Goal: Task Accomplishment & Management: Manage account settings

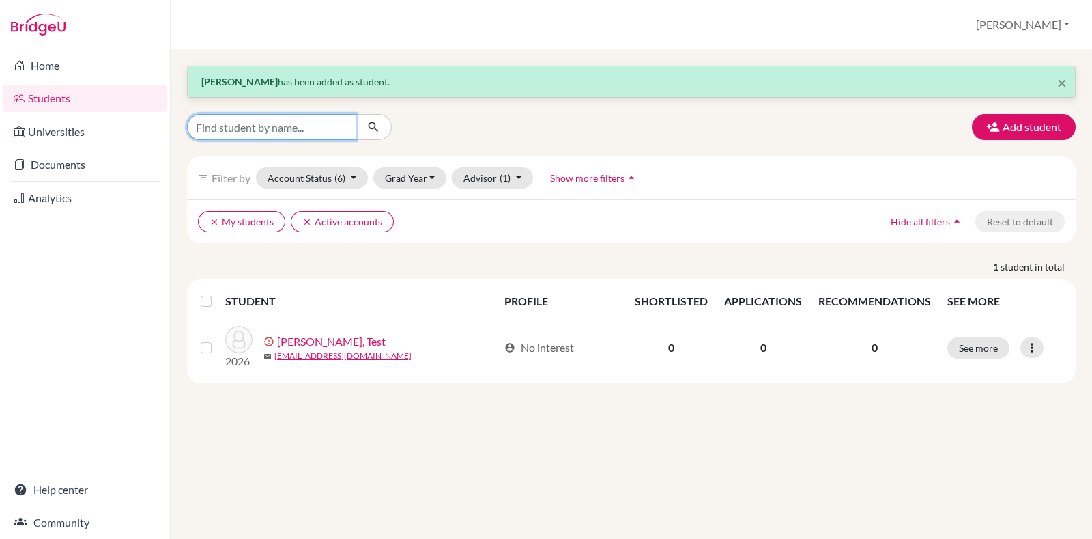
drag, startPoint x: 0, startPoint y: 0, endPoint x: 330, endPoint y: 119, distance: 351.4
click at [330, 119] on input "Find student by name..." at bounding box center [271, 127] width 169 height 26
type input "[PERSON_NAME]"
click at [375, 123] on icon "submit" at bounding box center [374, 127] width 14 height 14
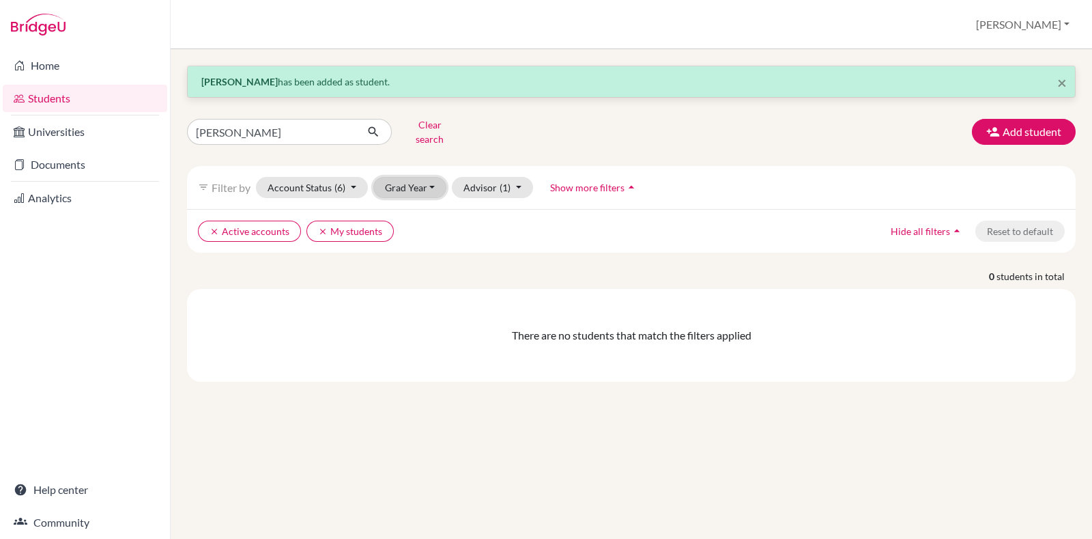
click at [415, 177] on button "Grad Year" at bounding box center [410, 187] width 74 height 21
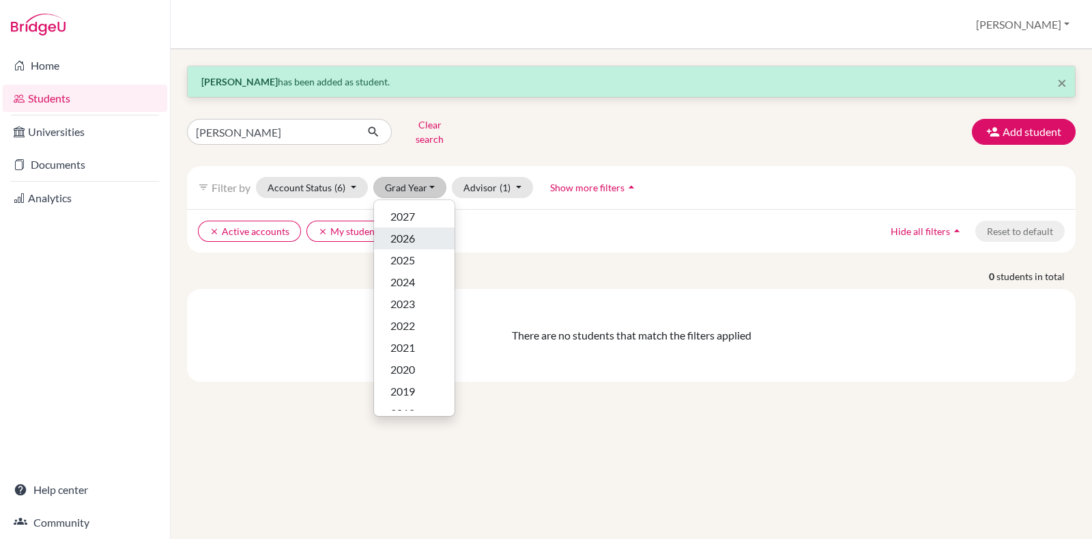
click at [436, 228] on button "2026" at bounding box center [414, 238] width 81 height 22
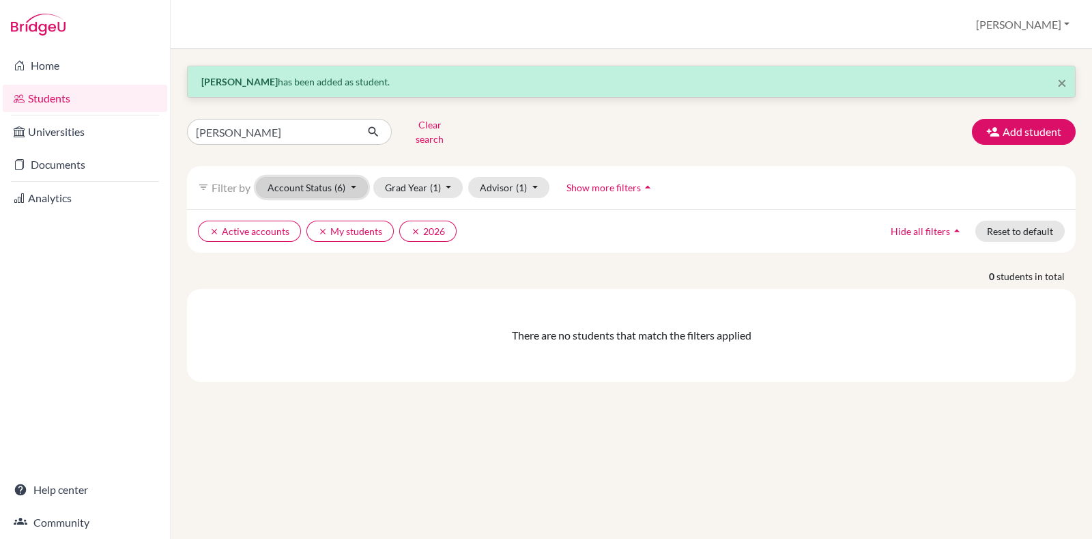
click at [355, 180] on button "Account Status (6)" at bounding box center [312, 187] width 112 height 21
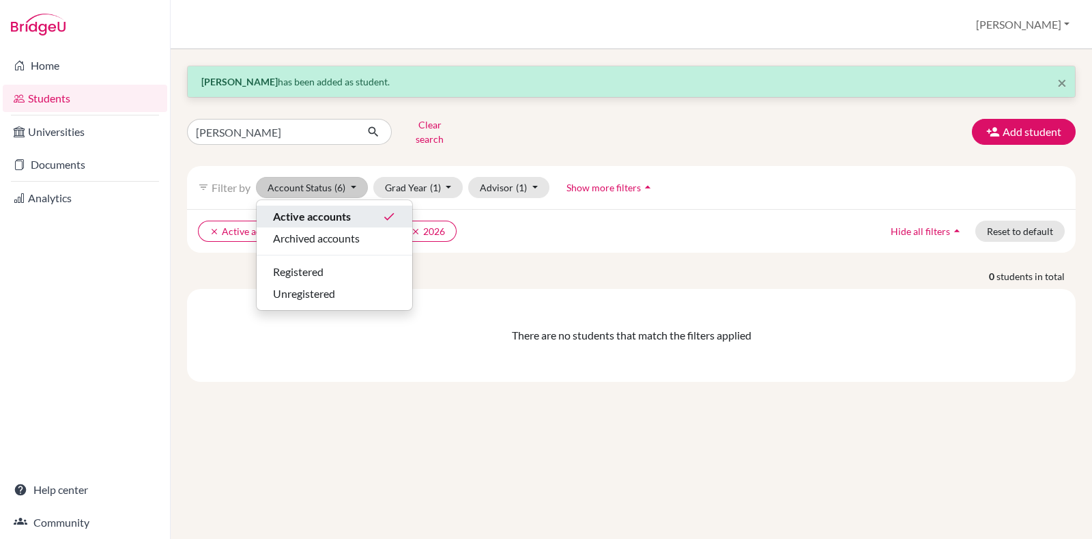
click at [366, 206] on button "Active accounts done" at bounding box center [335, 217] width 156 height 22
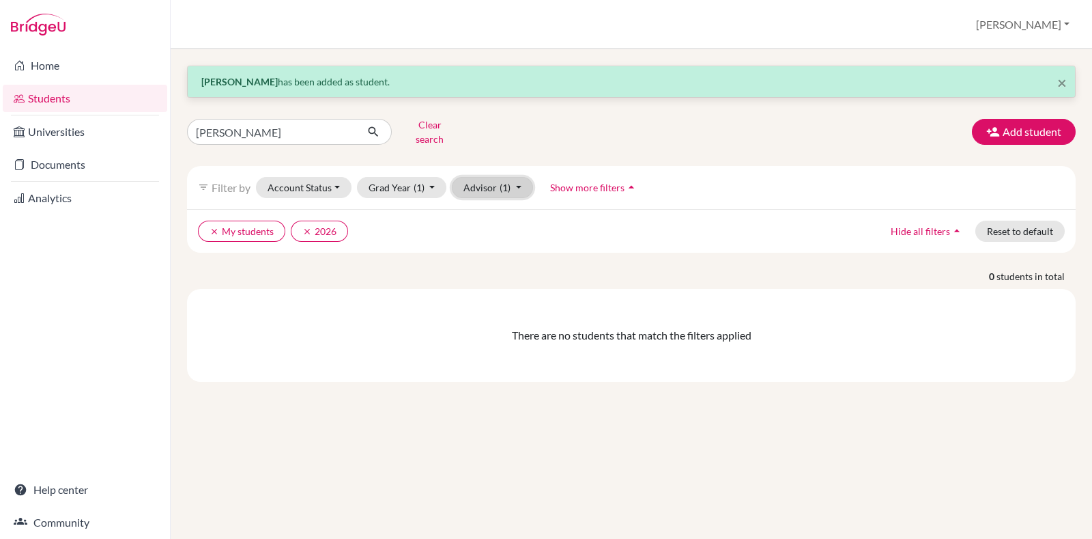
click at [483, 179] on button "Advisor (1)" at bounding box center [492, 187] width 81 height 21
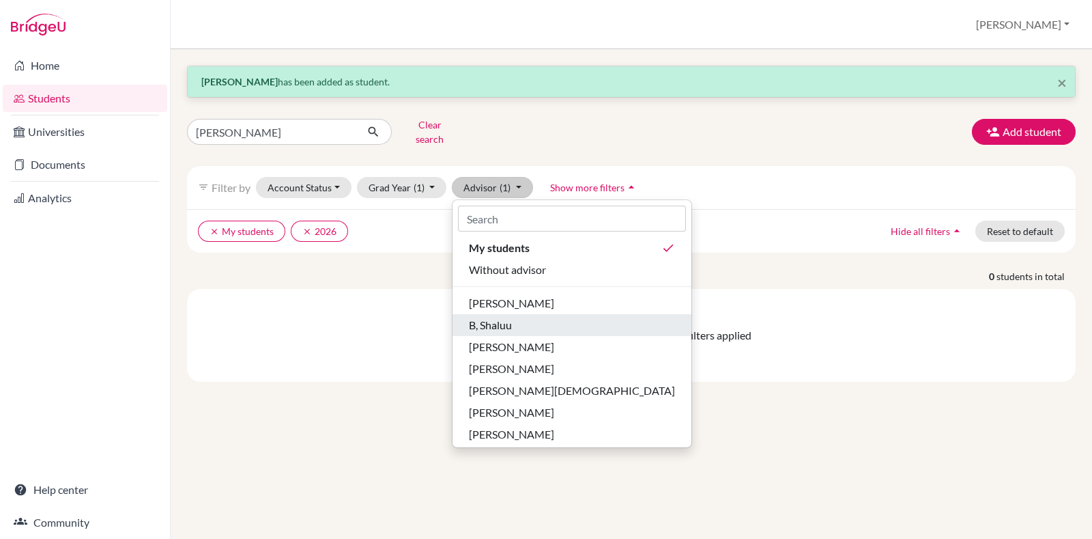
click at [505, 317] on span "B, Shaluu" at bounding box center [490, 325] width 43 height 16
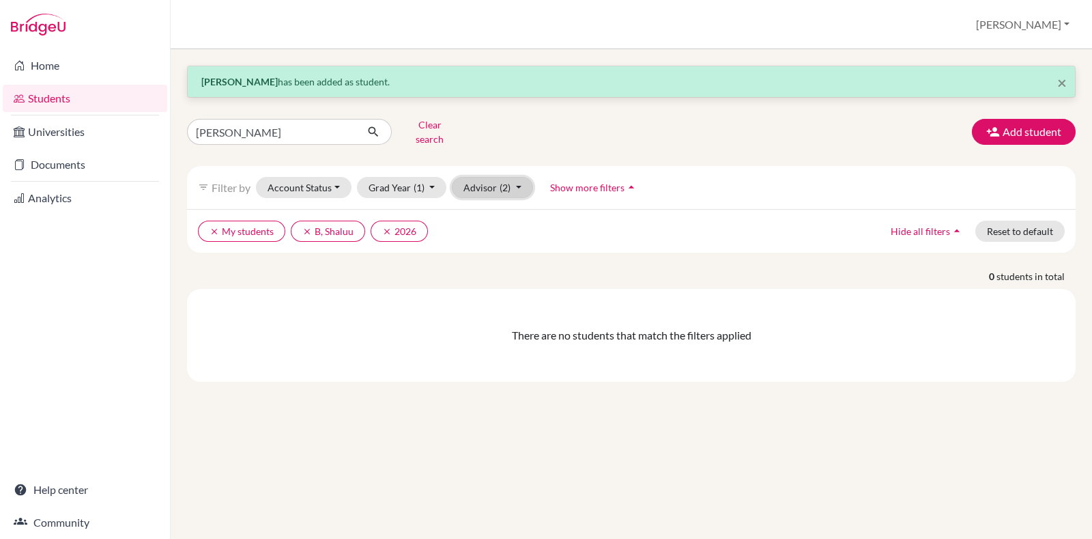
click at [503, 187] on button "Advisor (2)" at bounding box center [492, 187] width 81 height 21
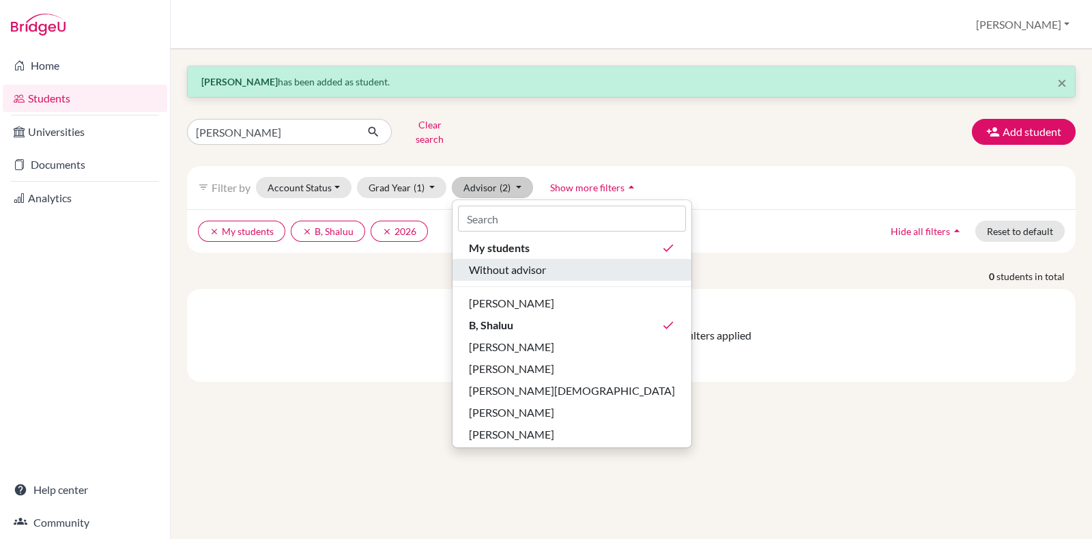
click at [538, 259] on button "Without advisor" at bounding box center [572, 270] width 239 height 22
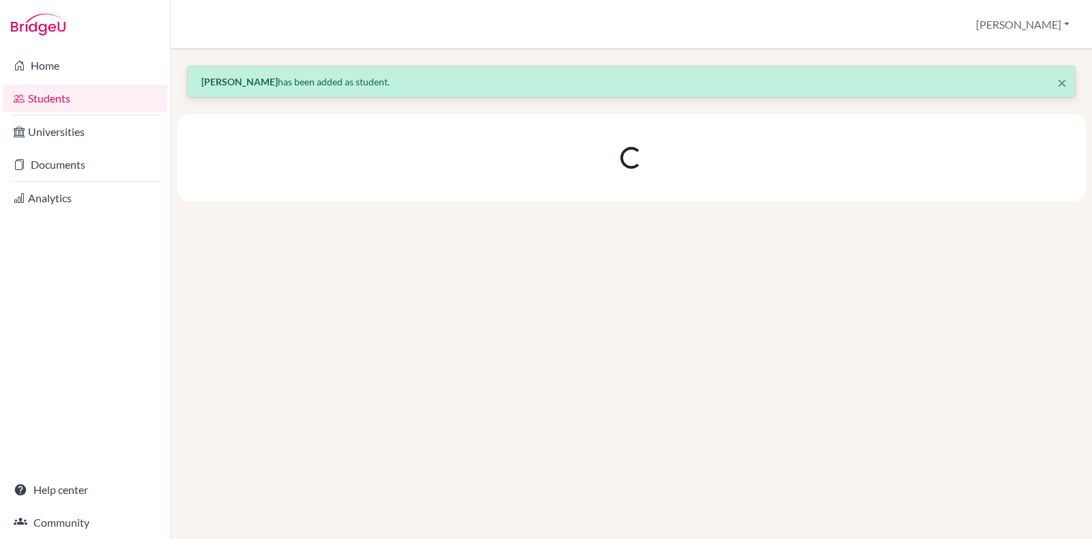
click at [538, 249] on div "× [PERSON_NAME] has been added as student." at bounding box center [632, 294] width 922 height 490
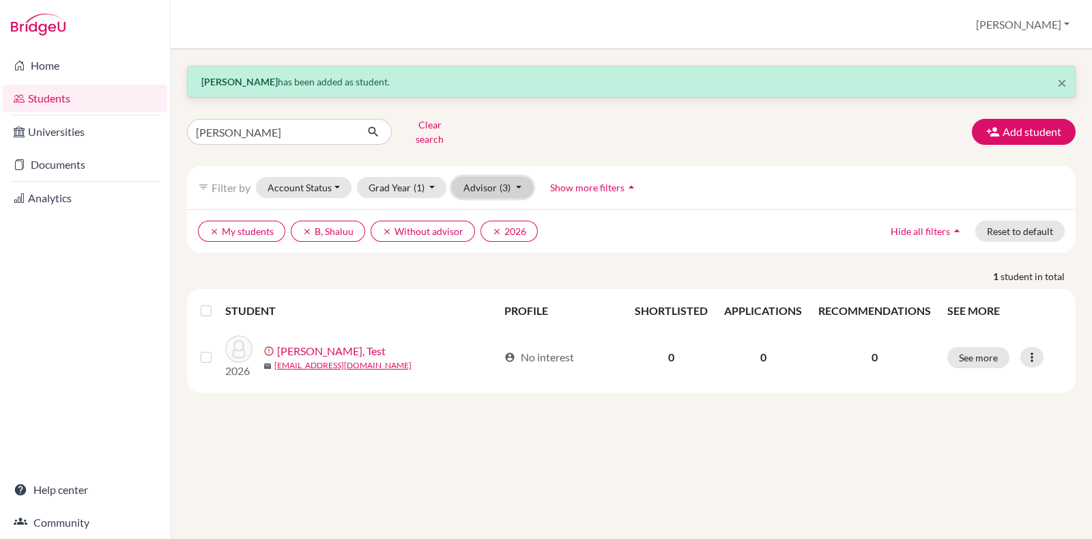
click at [488, 177] on button "Advisor (3)" at bounding box center [492, 187] width 81 height 21
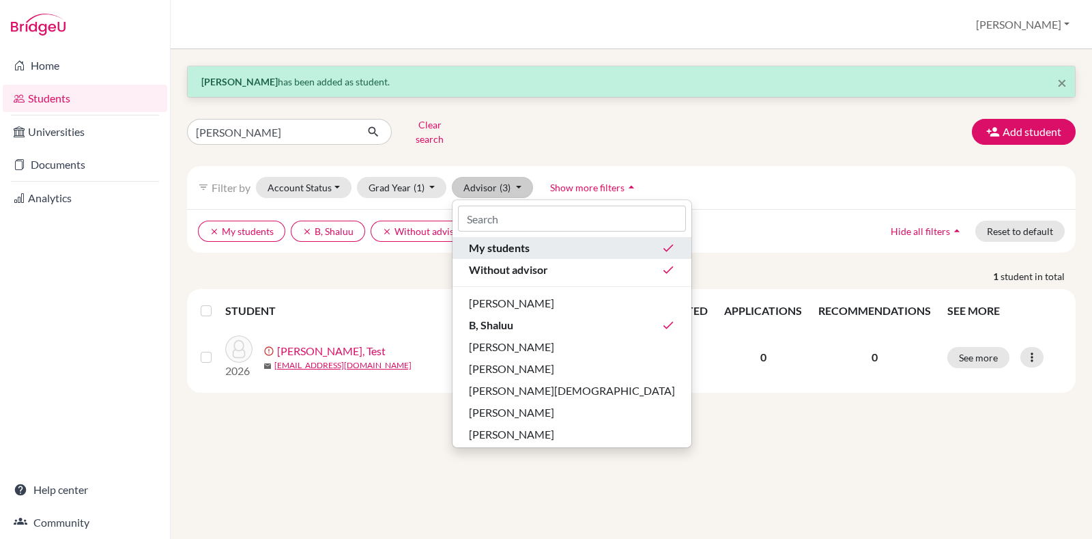
click at [518, 240] on span "My students" at bounding box center [499, 248] width 61 height 16
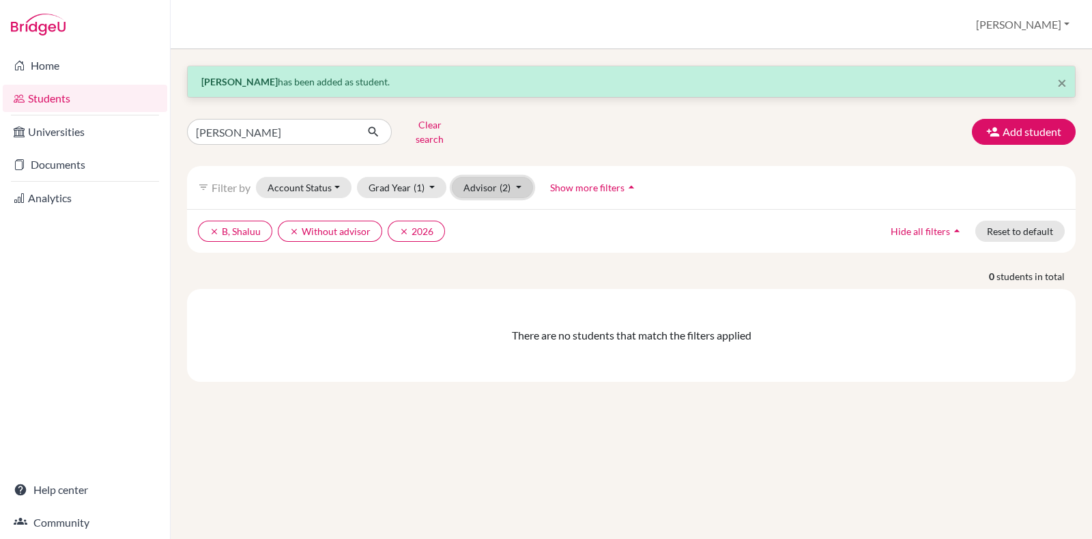
drag, startPoint x: 498, startPoint y: 178, endPoint x: 496, endPoint y: 186, distance: 9.0
click at [496, 186] on button "Advisor (2)" at bounding box center [492, 187] width 81 height 21
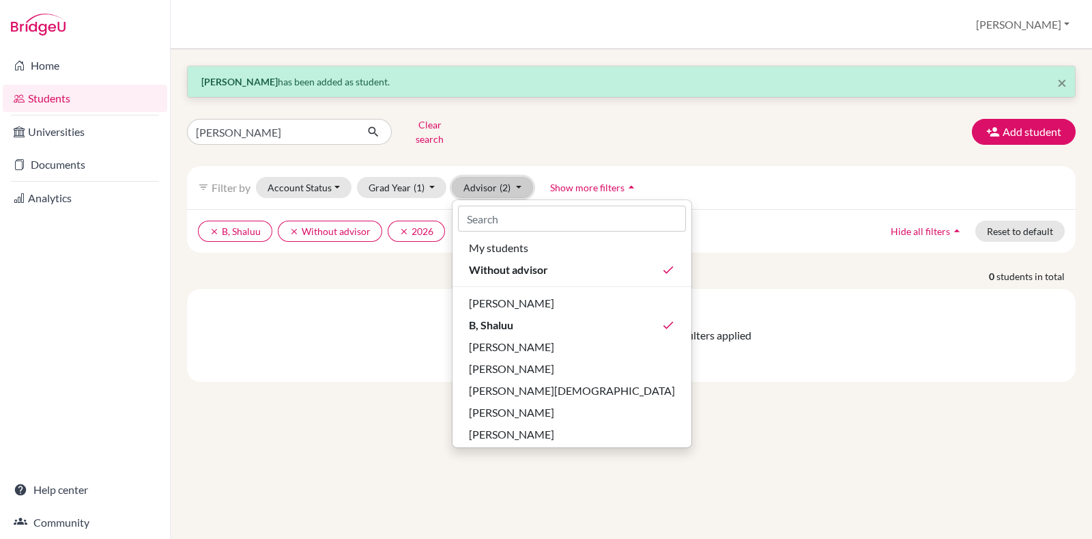
click at [496, 186] on button "Advisor (2)" at bounding box center [492, 187] width 81 height 21
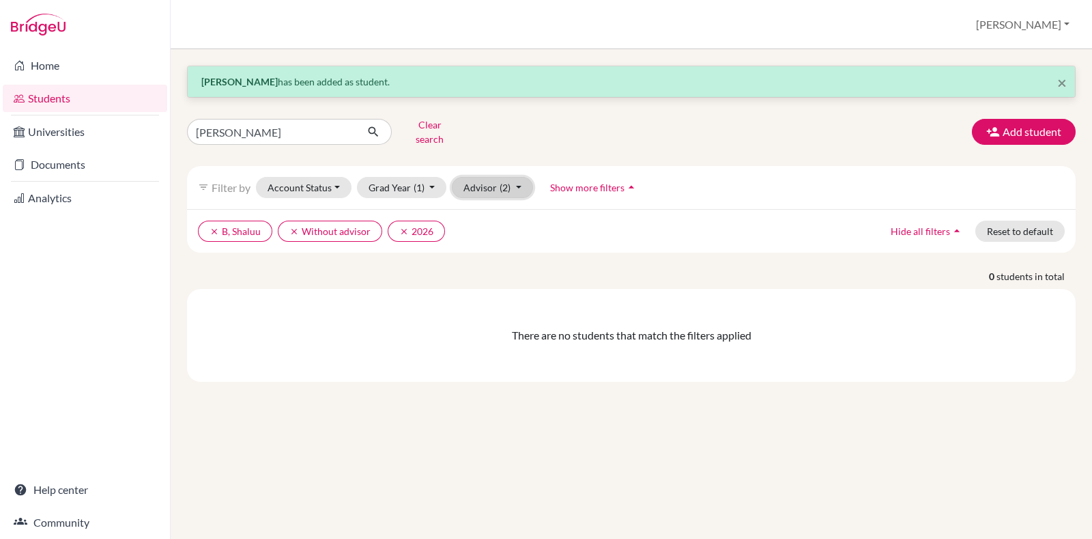
click at [496, 186] on button "Advisor (2)" at bounding box center [492, 187] width 81 height 21
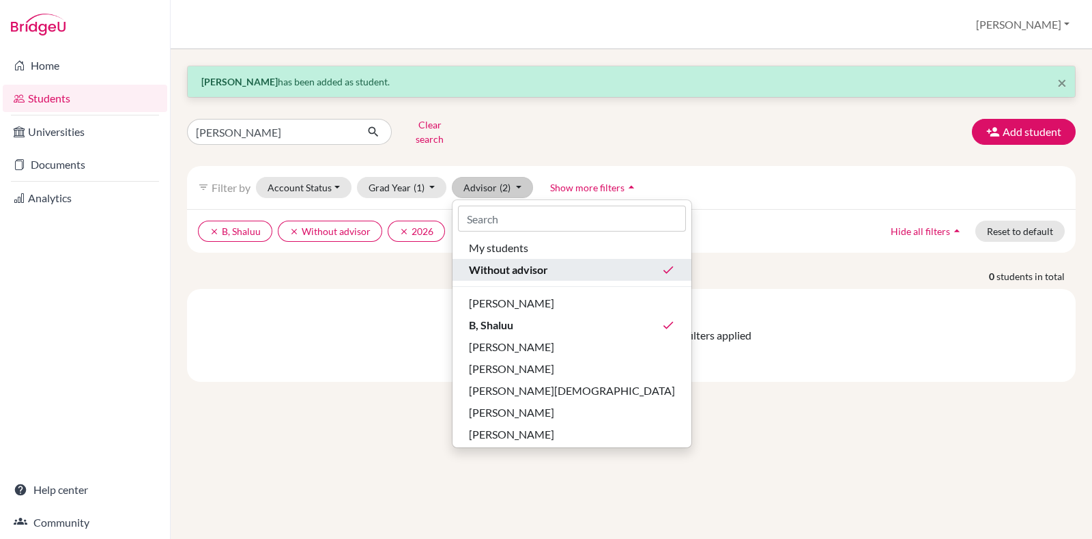
click at [509, 262] on span "Without advisor" at bounding box center [508, 269] width 79 height 16
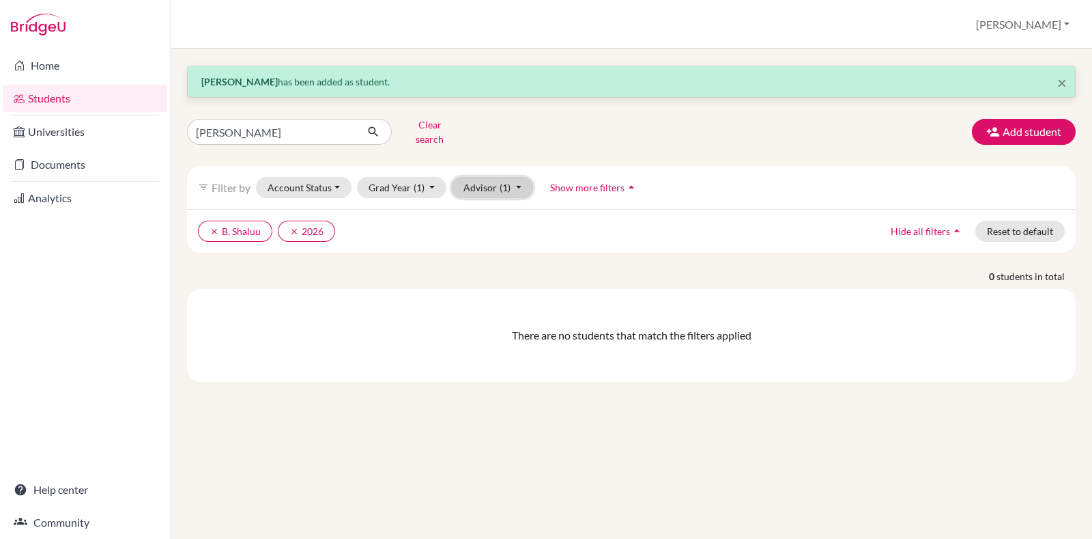
click at [505, 182] on span "(1)" at bounding box center [505, 188] width 11 height 12
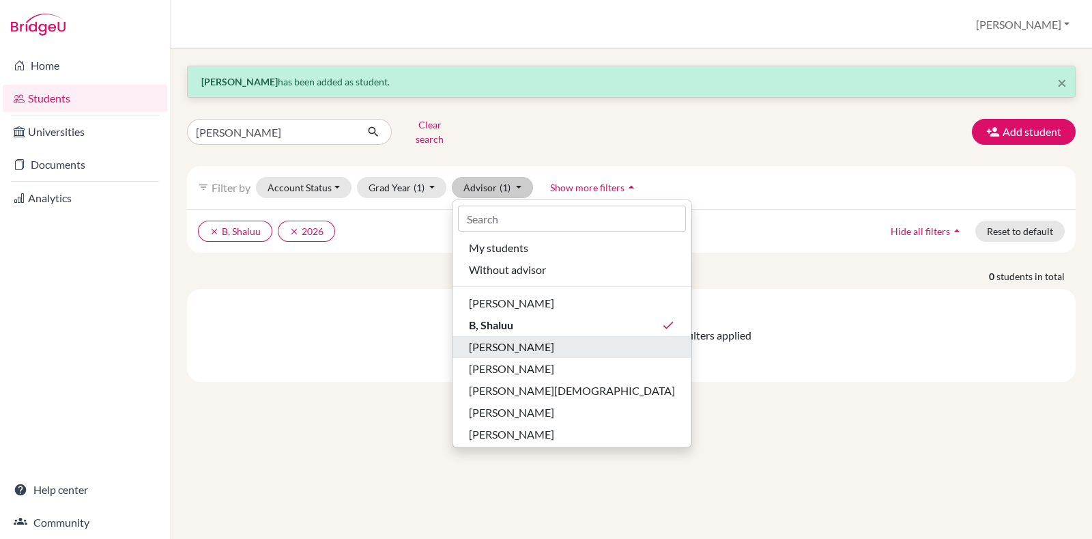
click at [518, 339] on span "[PERSON_NAME]" at bounding box center [511, 347] width 85 height 16
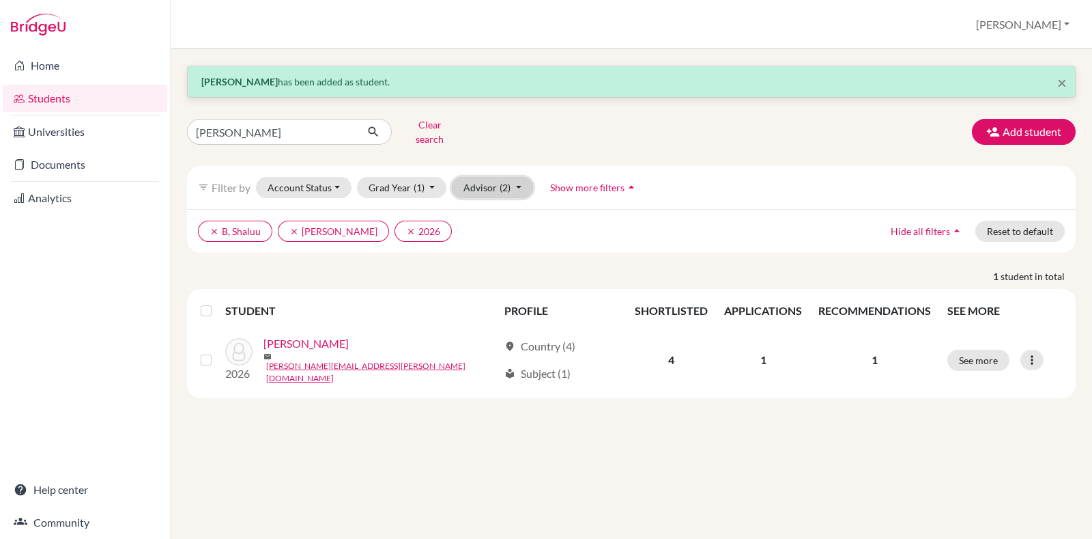
click at [501, 177] on button "Advisor (2)" at bounding box center [492, 187] width 81 height 21
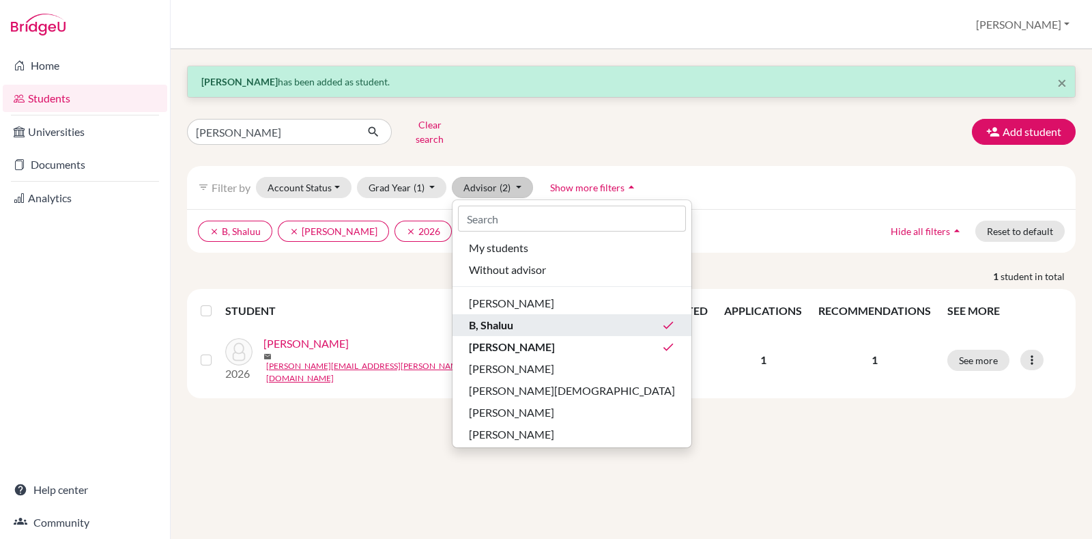
click at [533, 317] on div "B, Shaluu done" at bounding box center [572, 325] width 206 height 16
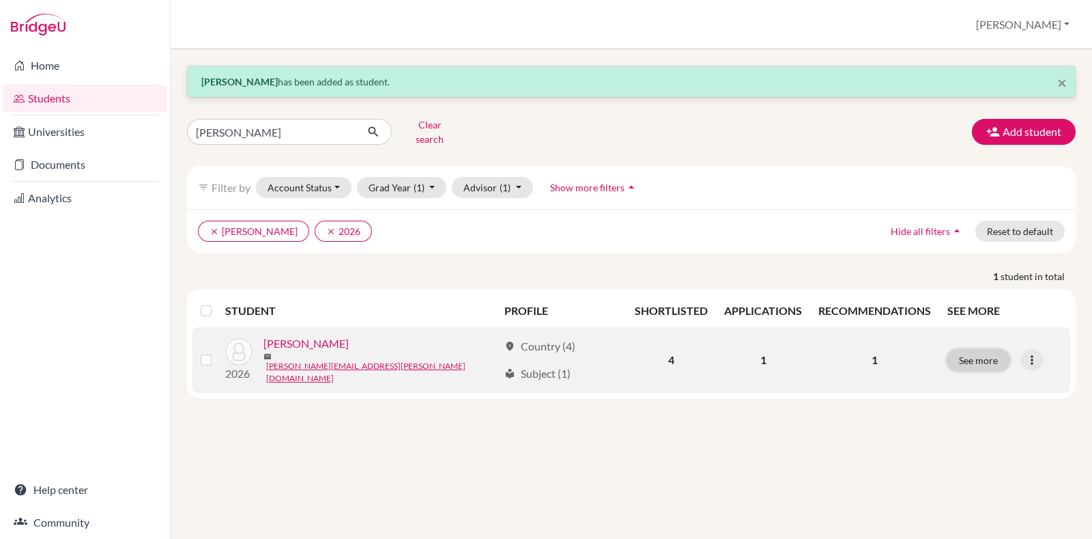
click at [993, 350] on button "See more" at bounding box center [979, 360] width 62 height 21
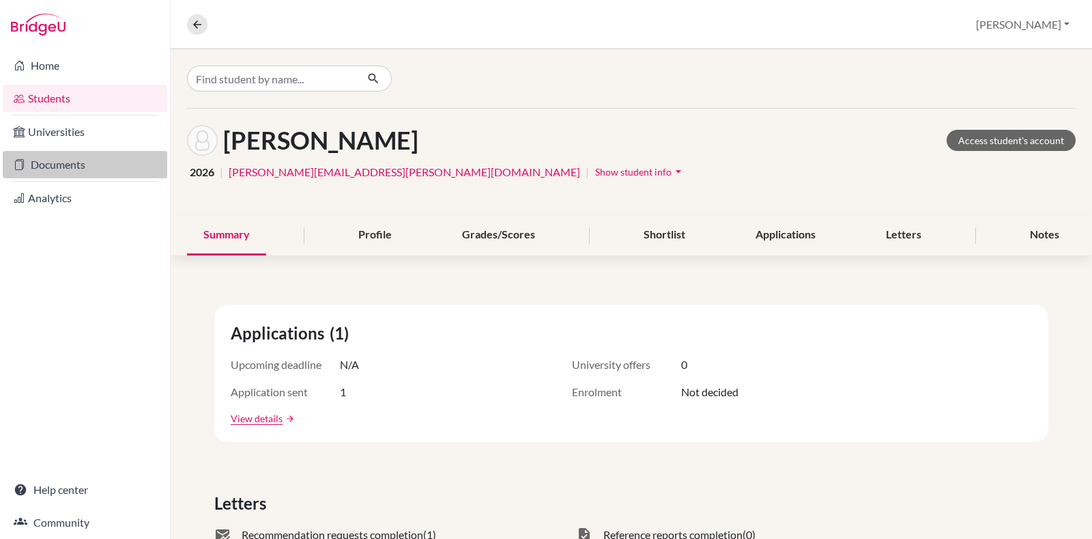
click at [89, 165] on link "Documents" at bounding box center [85, 164] width 165 height 27
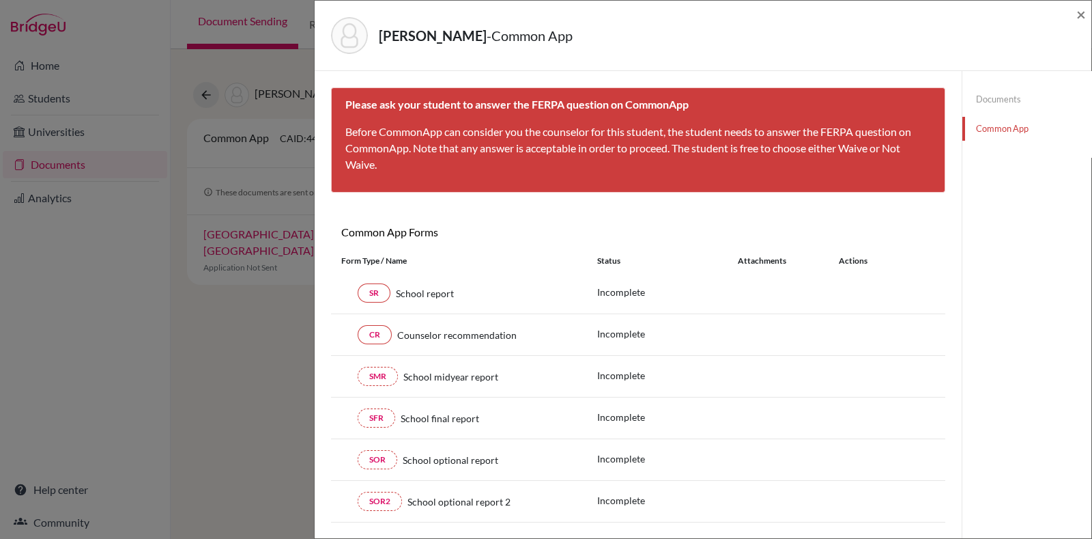
click at [263, 337] on div "Ramesh, Vignesh - Common App × × Please ask your student to answer the FERPA qu…" at bounding box center [546, 269] width 1092 height 539
click at [1079, 22] on span "×" at bounding box center [1082, 14] width 10 height 20
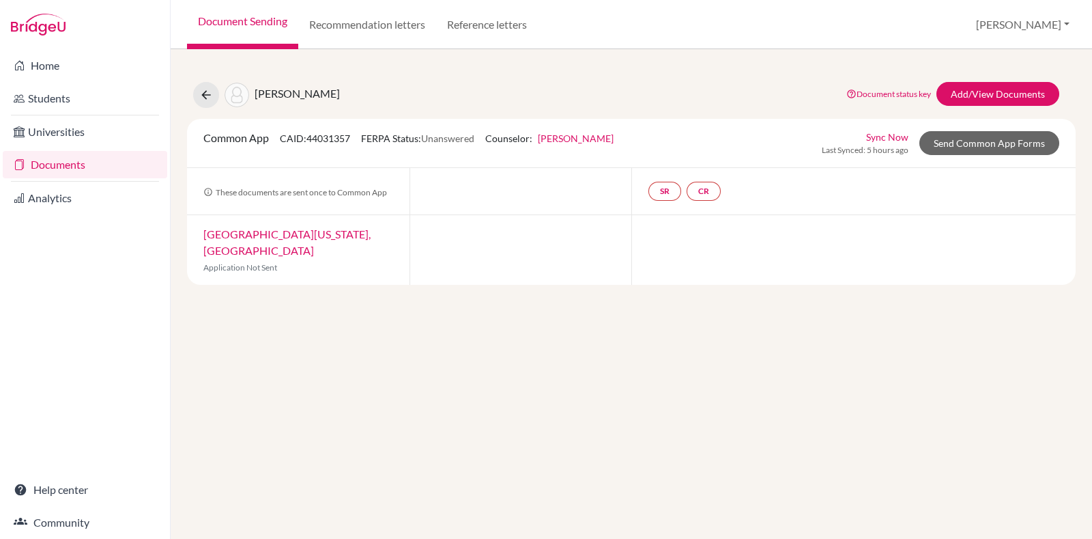
click at [397, 296] on div "Ramesh, Vignesh Document status key TR Requirement. Document not uploaded yet. …" at bounding box center [632, 294] width 922 height 490
